Goal: Information Seeking & Learning: Learn about a topic

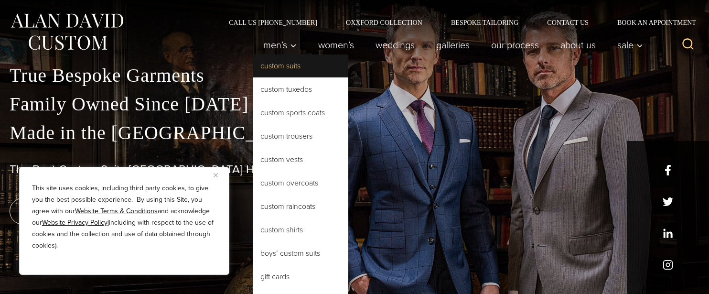
click at [281, 65] on link "Custom Suits" at bounding box center [300, 65] width 95 height 23
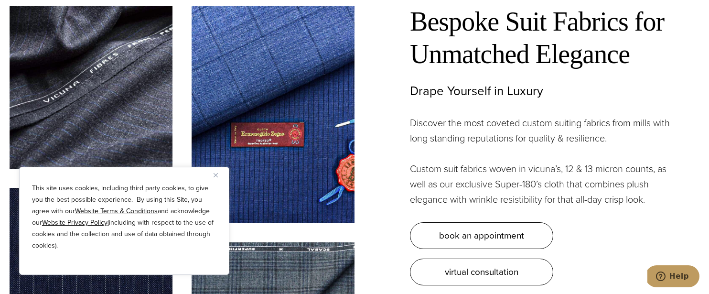
scroll to position [2591, 0]
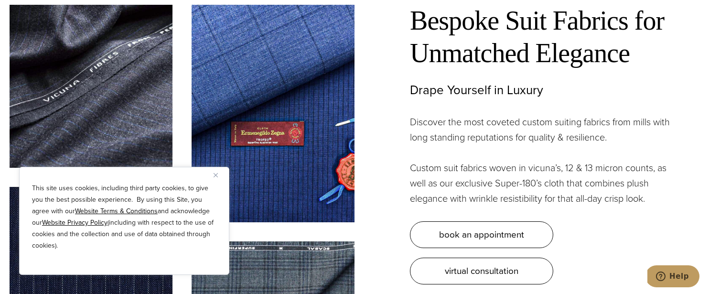
click at [457, 148] on div "Bespoke Suit Fabrics for Unmatched Elegance Drape Yourself in Luxury Discover t…" at bounding box center [543, 144] width 267 height 279
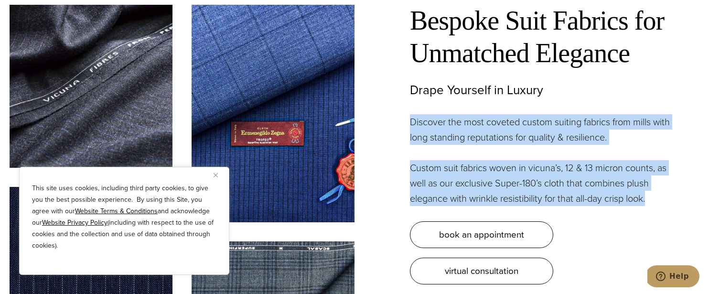
drag, startPoint x: 457, startPoint y: 148, endPoint x: 455, endPoint y: 109, distance: 39.2
click at [455, 109] on div "Bespoke Suit Fabrics for Unmatched Elegance Drape Yourself in Luxury Discover t…" at bounding box center [543, 144] width 267 height 279
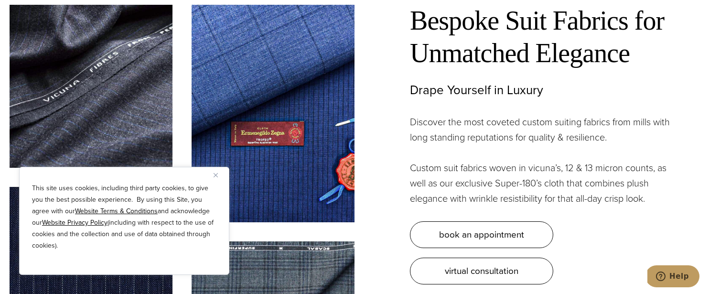
click at [455, 109] on div "Bespoke Suit Fabrics for Unmatched Elegance Drape Yourself in Luxury Discover t…" at bounding box center [543, 144] width 267 height 279
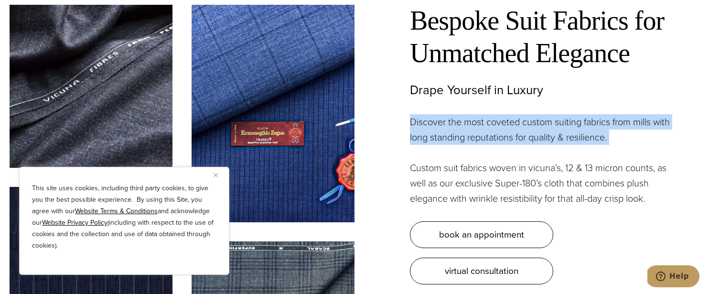
drag, startPoint x: 455, startPoint y: 109, endPoint x: 465, endPoint y: 170, distance: 61.9
click at [465, 170] on div "Bespoke Suit Fabrics for Unmatched Elegance Drape Yourself in Luxury Discover t…" at bounding box center [543, 144] width 267 height 279
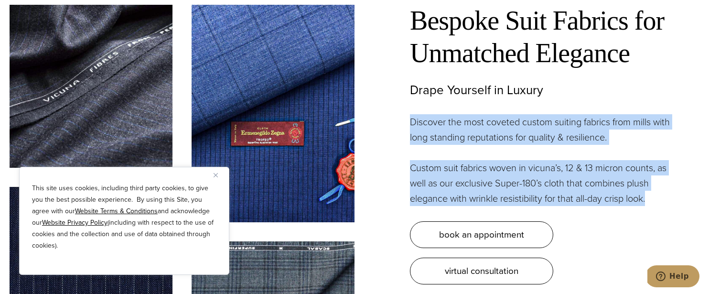
click at [465, 170] on p "Custom suit fabrics woven in vicuna’s, 12 & 13 micron counts, as well as our ex…" at bounding box center [543, 183] width 267 height 46
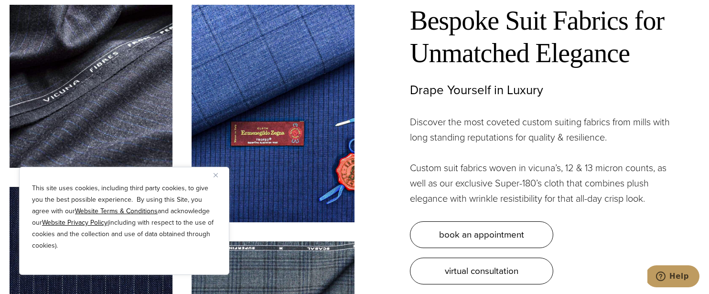
click at [465, 170] on p "Custom suit fabrics woven in vicuna’s, 12 & 13 micron counts, as well as our ex…" at bounding box center [543, 183] width 267 height 46
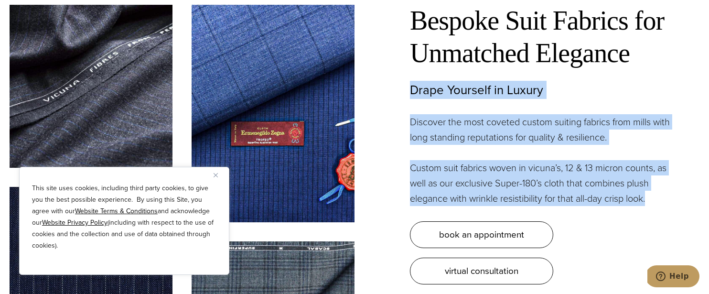
drag, startPoint x: 465, startPoint y: 170, endPoint x: 453, endPoint y: 67, distance: 104.3
click at [453, 67] on div "Bespoke Suit Fabrics for Unmatched Elegance Drape Yourself in Luxury Discover t…" at bounding box center [543, 144] width 267 height 279
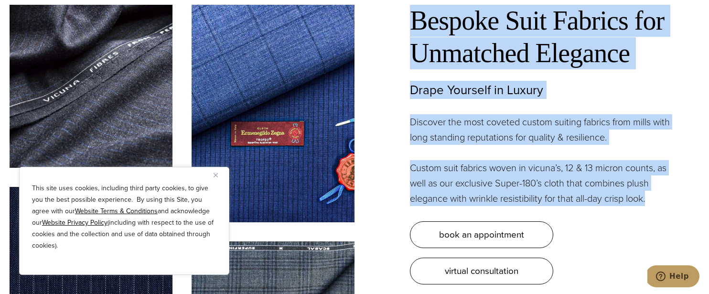
click at [453, 67] on h2 "Bespoke Suit Fabrics for Unmatched Elegance" at bounding box center [543, 37] width 267 height 64
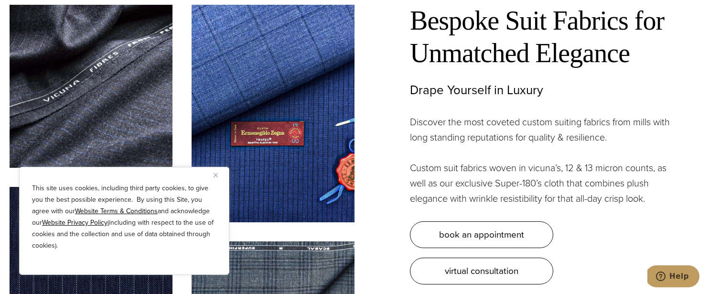
click at [453, 67] on h2 "Bespoke Suit Fabrics for Unmatched Elegance" at bounding box center [543, 37] width 267 height 64
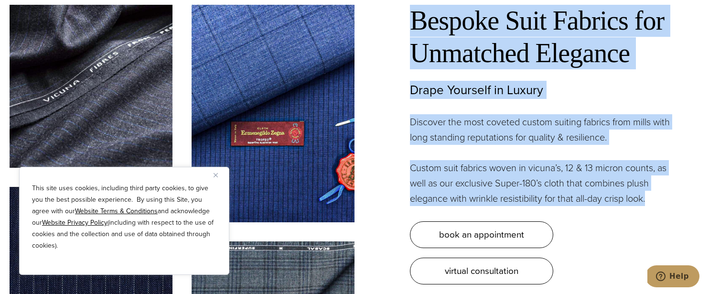
drag, startPoint x: 453, startPoint y: 67, endPoint x: 479, endPoint y: 167, distance: 103.2
click at [478, 159] on div "Bespoke Suit Fabrics for Unmatched Elegance Drape Yourself in Luxury Discover t…" at bounding box center [543, 144] width 267 height 279
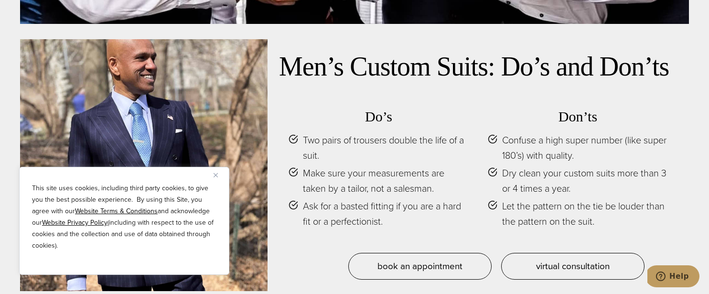
scroll to position [4064, 0]
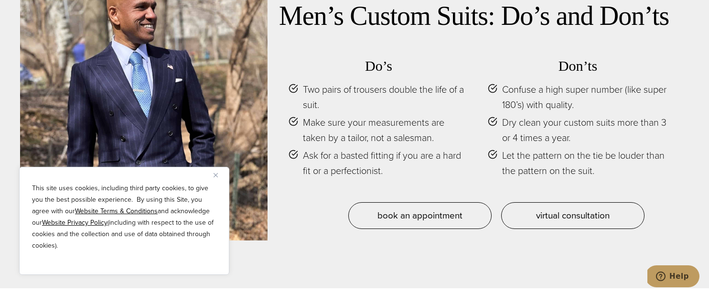
click at [413, 63] on div "Do’s Two pairs of trousers double the life of a suit. Make sure your measuremen…" at bounding box center [378, 117] width 180 height 121
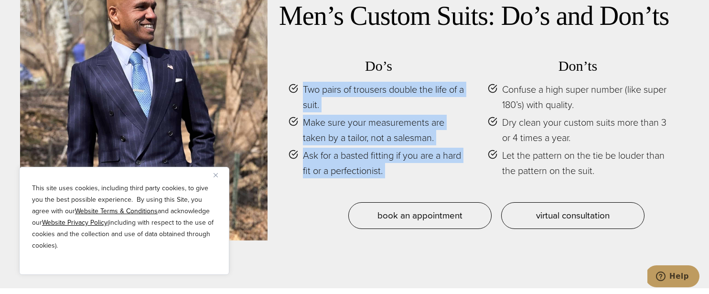
drag, startPoint x: 413, startPoint y: 63, endPoint x: 443, endPoint y: 146, distance: 87.9
click at [442, 144] on div "Do’s Two pairs of trousers double the life of a suit. Make sure your measuremen…" at bounding box center [378, 117] width 180 height 121
click at [444, 148] on span "Ask for a basted fitting if you are a hard fit or a perfectionist." at bounding box center [386, 163] width 166 height 31
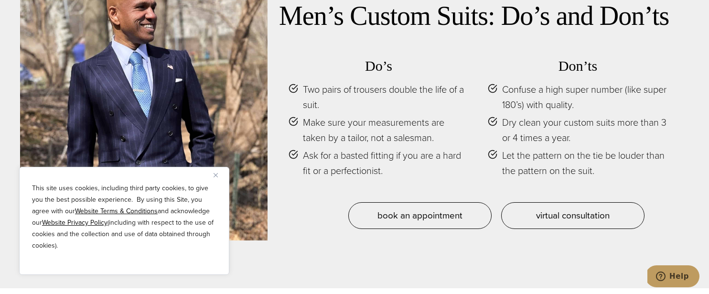
click at [444, 148] on span "Ask for a basted fitting if you are a hard fit or a perfectionist." at bounding box center [386, 163] width 166 height 31
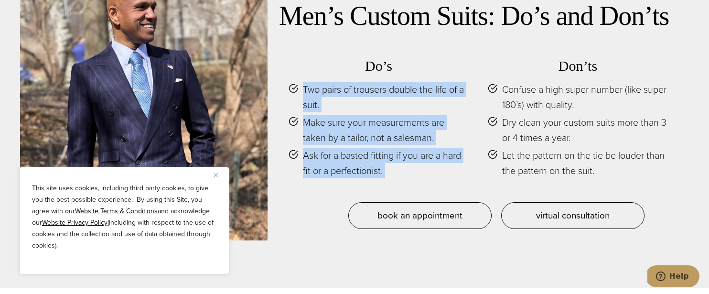
drag, startPoint x: 444, startPoint y: 147, endPoint x: 432, endPoint y: 72, distance: 75.9
click at [432, 82] on ul "Two pairs of trousers double the life of a suit. Make sure your measurements ar…" at bounding box center [378, 130] width 180 height 96
click at [432, 82] on span "Two pairs of trousers double the life of a suit." at bounding box center [386, 97] width 166 height 31
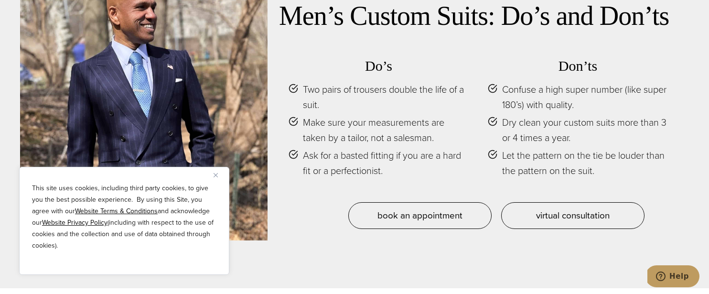
click at [432, 82] on span "Two pairs of trousers double the life of a suit." at bounding box center [386, 97] width 166 height 31
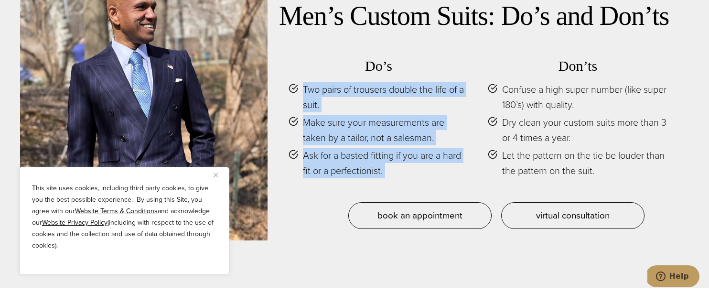
drag, startPoint x: 432, startPoint y: 72, endPoint x: 451, endPoint y: 138, distance: 68.1
click at [451, 137] on ul "Two pairs of trousers double the life of a suit. Make sure your measurements ar…" at bounding box center [378, 130] width 180 height 96
click at [451, 148] on span "Ask for a basted fitting if you are a hard fit or a perfectionist." at bounding box center [386, 163] width 166 height 31
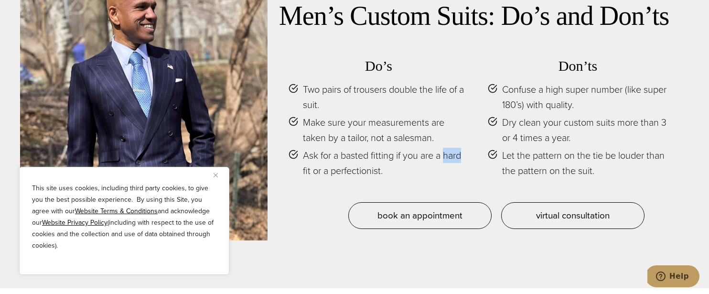
click at [451, 148] on span "Ask for a basted fitting if you are a hard fit or a perfectionist." at bounding box center [386, 163] width 166 height 31
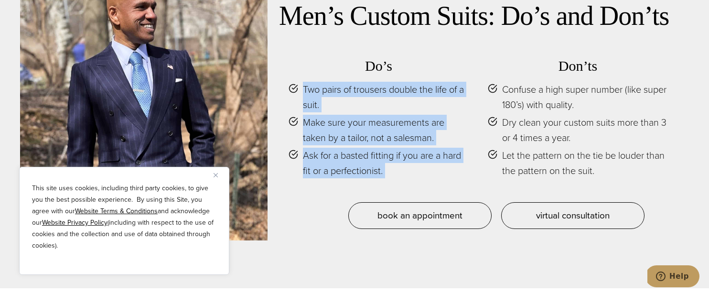
drag, startPoint x: 451, startPoint y: 138, endPoint x: 446, endPoint y: 57, distance: 80.4
click at [446, 57] on div "Do’s Two pairs of trousers double the life of a suit. Make sure your measuremen…" at bounding box center [378, 117] width 180 height 121
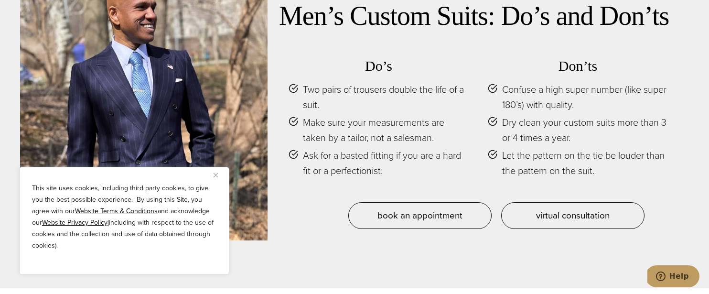
click at [446, 57] on div "Do’s Two pairs of trousers double the life of a suit. Make sure your measuremen…" at bounding box center [378, 117] width 180 height 121
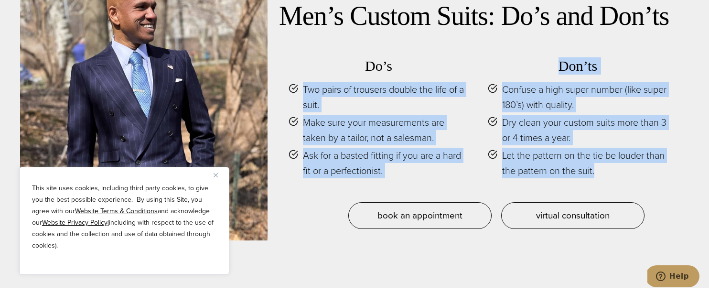
drag, startPoint x: 446, startPoint y: 57, endPoint x: 511, endPoint y: 146, distance: 109.6
click at [511, 146] on div "Do’s Two pairs of trousers double the life of a suit. Make sure your measuremen…" at bounding box center [478, 123] width 398 height 157
click at [511, 148] on span "Let the pattern on the tie be louder than the pattern on the suit." at bounding box center [585, 163] width 166 height 31
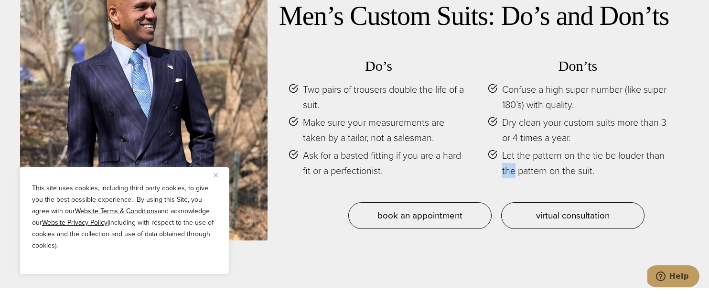
click at [511, 148] on span "Let the pattern on the tie be louder than the pattern on the suit." at bounding box center [585, 163] width 166 height 31
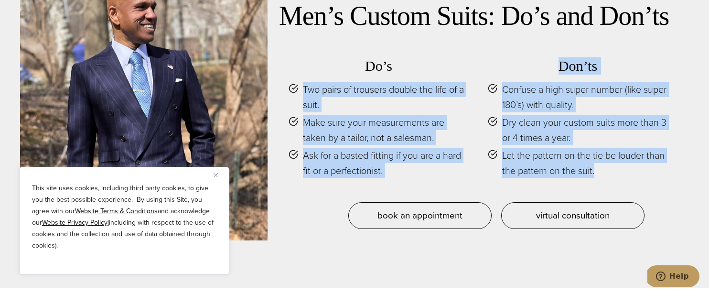
drag, startPoint x: 511, startPoint y: 146, endPoint x: 443, endPoint y: 57, distance: 111.6
click at [443, 57] on div "Do’s Two pairs of trousers double the life of a suit. Make sure your measuremen…" at bounding box center [478, 123] width 398 height 157
click at [442, 57] on div "Do’s Two pairs of trousers double the life of a suit. Make sure your measuremen…" at bounding box center [378, 117] width 180 height 121
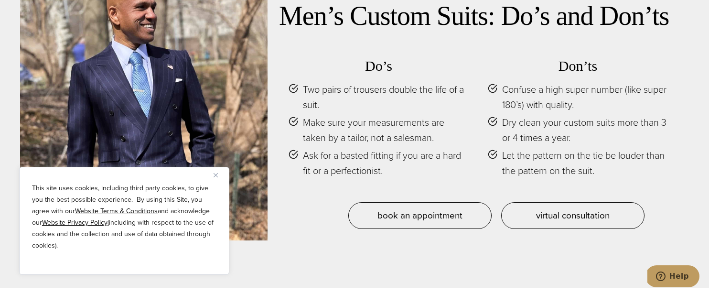
click at [442, 57] on div "Do’s Two pairs of trousers double the life of a suit. Make sure your measuremen…" at bounding box center [378, 117] width 180 height 121
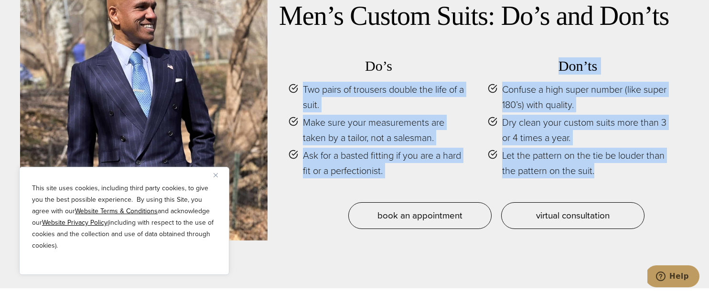
drag, startPoint x: 442, startPoint y: 57, endPoint x: 527, endPoint y: 141, distance: 119.2
click at [525, 140] on div "Do’s Two pairs of trousers double the life of a suit. Make sure your measuremen…" at bounding box center [478, 123] width 398 height 157
click at [527, 148] on span "Let the pattern on the tie be louder than the pattern on the suit." at bounding box center [585, 163] width 166 height 31
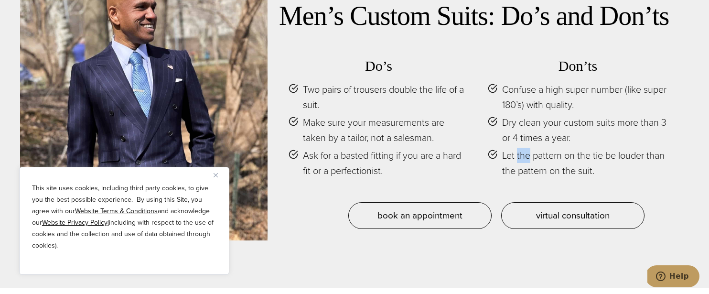
click at [527, 148] on span "Let the pattern on the tie be louder than the pattern on the suit." at bounding box center [585, 163] width 166 height 31
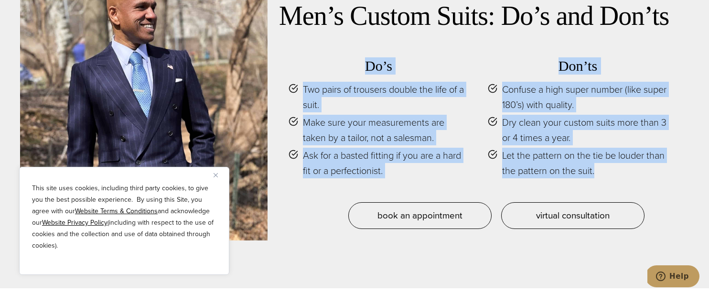
drag, startPoint x: 527, startPoint y: 141, endPoint x: 423, endPoint y: 54, distance: 135.6
click at [423, 54] on div "Do’s Two pairs of trousers double the life of a suit. Make sure your measuremen…" at bounding box center [478, 123] width 398 height 157
click at [423, 57] on h3 "Do’s" at bounding box center [378, 65] width 180 height 17
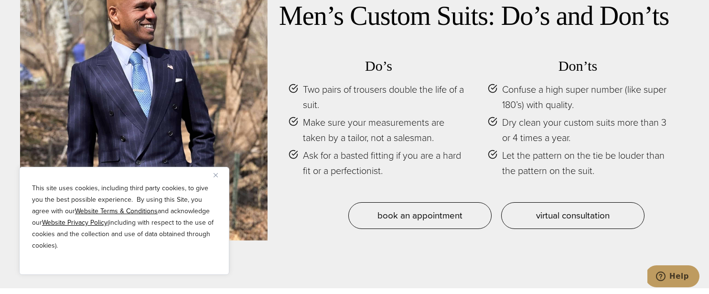
click at [423, 57] on h3 "Do’s" at bounding box center [378, 65] width 180 height 17
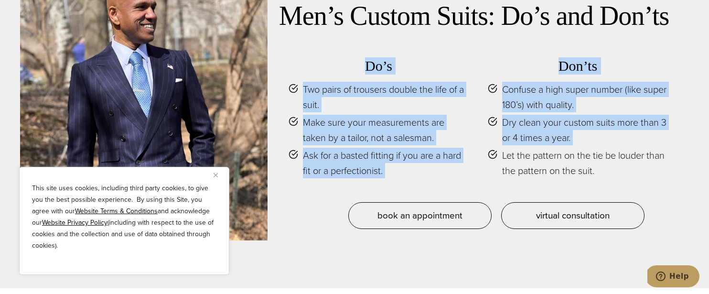
drag, startPoint x: 423, startPoint y: 54, endPoint x: 571, endPoint y: 128, distance: 165.5
click at [571, 128] on div "Do’s Two pairs of trousers double the life of a suit. Make sure your measuremen…" at bounding box center [478, 123] width 398 height 157
click at [571, 128] on ul "Confuse a high super number (like super 180’s) with quality. Dry clean your cus…" at bounding box center [577, 130] width 180 height 96
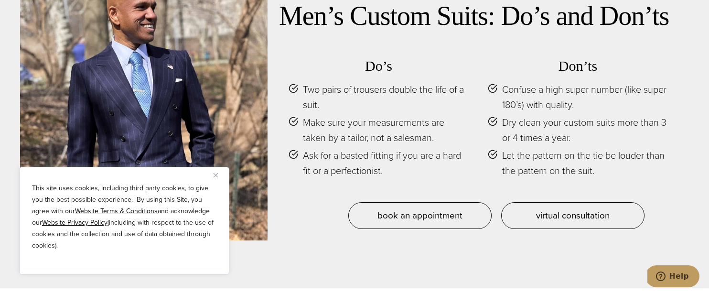
click at [571, 128] on ul "Confuse a high super number (like super 180’s) with quality. Dry clean your cus…" at bounding box center [577, 130] width 180 height 96
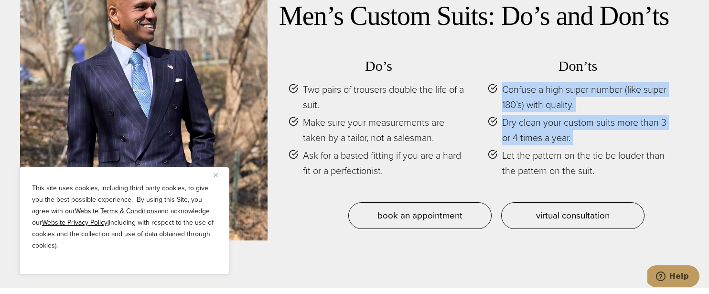
drag, startPoint x: 571, startPoint y: 128, endPoint x: 480, endPoint y: 54, distance: 116.7
click at [480, 54] on div "Do’s Two pairs of trousers double the life of a suit. Make sure your measuremen…" at bounding box center [478, 123] width 398 height 157
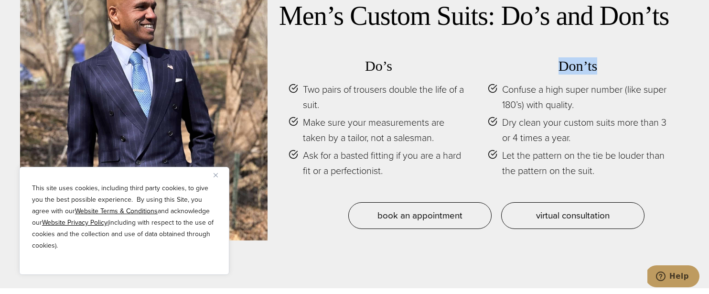
click at [480, 54] on div "Do’s Two pairs of trousers double the life of a suit. Make sure your measuremen…" at bounding box center [478, 123] width 398 height 157
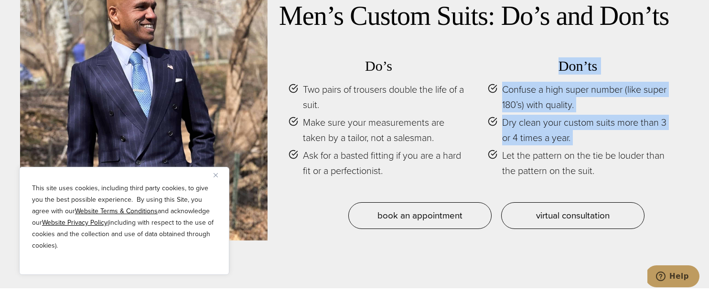
drag, startPoint x: 480, startPoint y: 54, endPoint x: 588, endPoint y: 144, distance: 140.4
click at [588, 144] on div "Do’s Two pairs of trousers double the life of a suit. Make sure your measuremen…" at bounding box center [478, 123] width 398 height 157
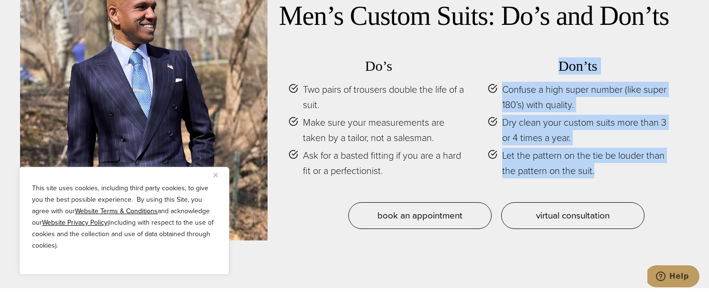
click at [588, 148] on span "Let the pattern on the tie be louder than the pattern on the suit." at bounding box center [585, 163] width 166 height 31
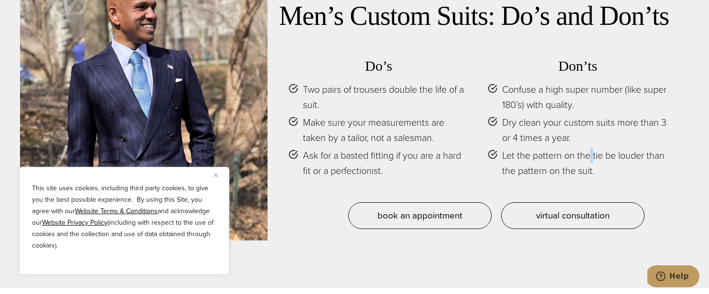
click at [588, 148] on span "Let the pattern on the tie be louder than the pattern on the suit." at bounding box center [585, 163] width 166 height 31
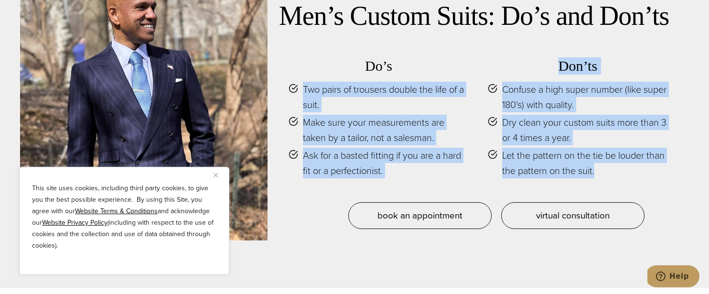
drag, startPoint x: 588, startPoint y: 144, endPoint x: 429, endPoint y: 59, distance: 180.7
click at [429, 59] on div "Do’s Two pairs of trousers double the life of a suit. Make sure your measuremen…" at bounding box center [478, 123] width 398 height 157
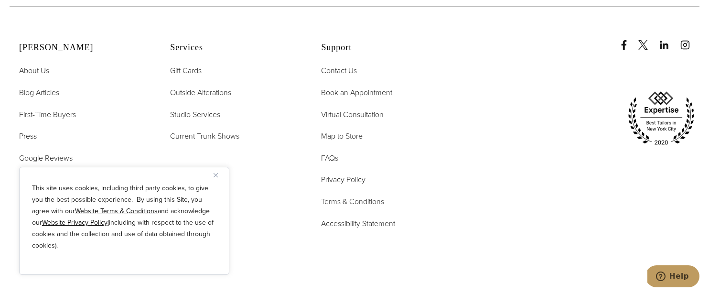
scroll to position [5397, 0]
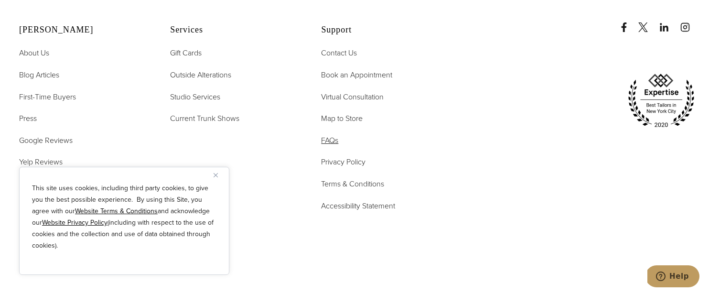
click at [327, 135] on span "FAQs" at bounding box center [329, 140] width 17 height 11
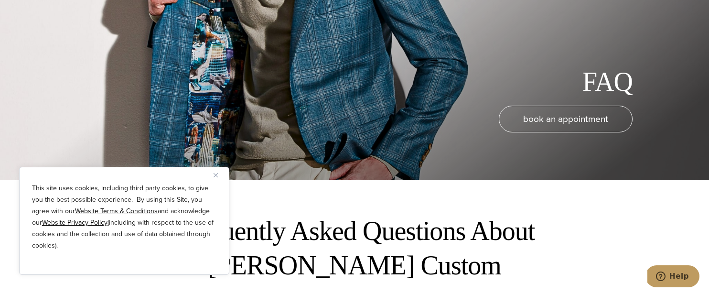
scroll to position [427, 0]
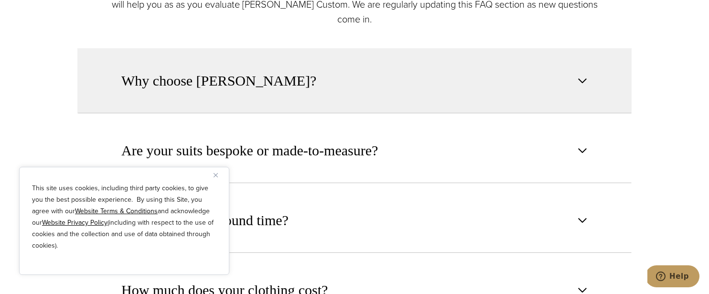
click at [309, 84] on button "Why choose Alan David?" at bounding box center [354, 80] width 554 height 65
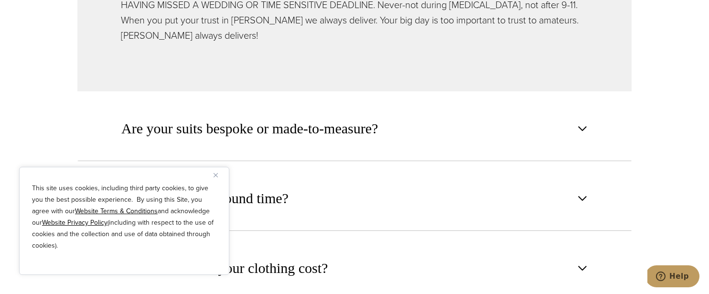
scroll to position [774, 0]
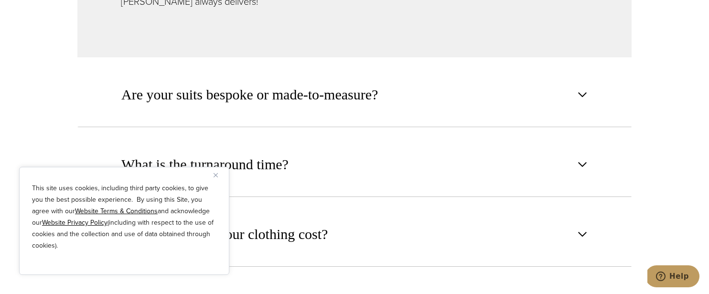
click at [309, 84] on span "Are your suits bespoke or made-to-measure?" at bounding box center [249, 94] width 256 height 21
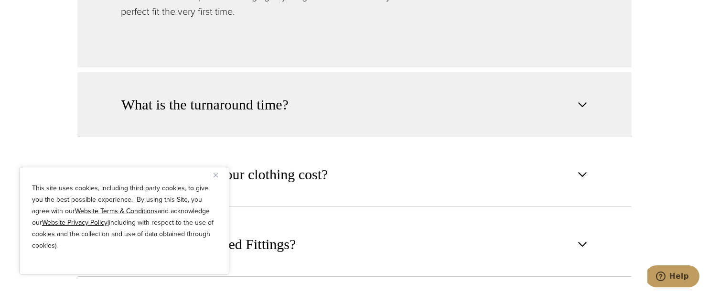
scroll to position [583, 0]
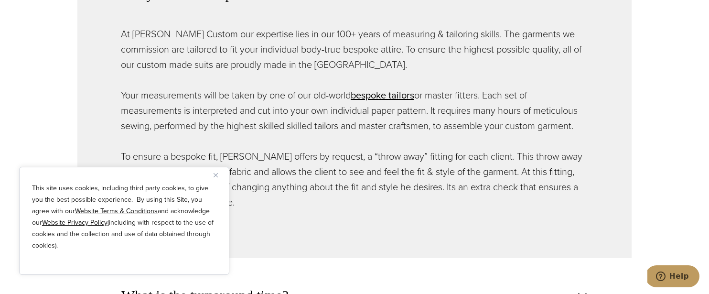
click at [333, 63] on p "At Alan David Custom our expertise lies in our 100+ years of measuring & tailor…" at bounding box center [354, 49] width 467 height 46
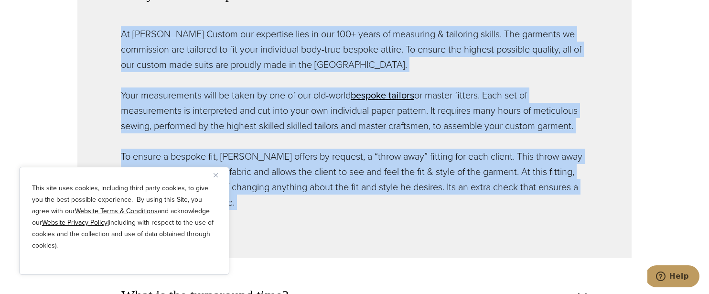
drag, startPoint x: 333, startPoint y: 63, endPoint x: 353, endPoint y: 166, distance: 105.1
click at [353, 166] on div "At Alan David Custom our expertise lies in our 100+ years of measuring & tailor…" at bounding box center [354, 117] width 467 height 183
click at [353, 166] on p "To ensure a bespoke fit, Alan David offers by request, a “throw away” fitting f…" at bounding box center [354, 178] width 467 height 61
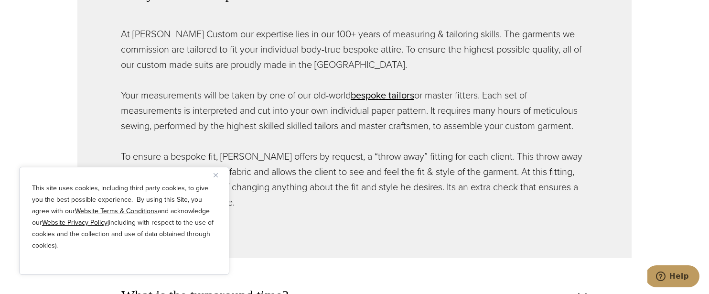
click at [353, 166] on p "To ensure a bespoke fit, Alan David offers by request, a “throw away” fitting f…" at bounding box center [354, 178] width 467 height 61
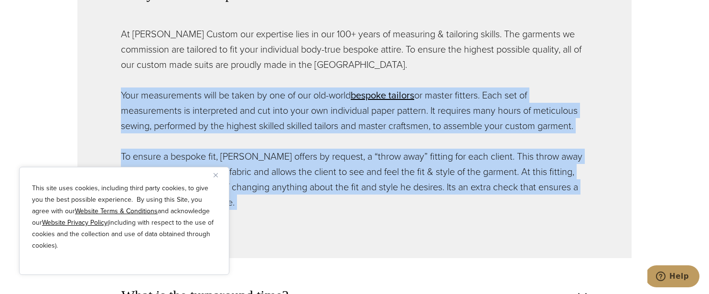
drag, startPoint x: 353, startPoint y: 166, endPoint x: 324, endPoint y: 57, distance: 112.2
click at [324, 57] on div "At Alan David Custom our expertise lies in our 100+ years of measuring & tailor…" at bounding box center [354, 117] width 467 height 183
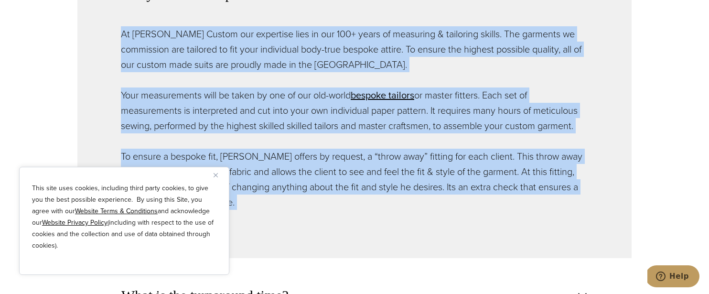
click at [324, 57] on p "At Alan David Custom our expertise lies in our 100+ years of measuring & tailor…" at bounding box center [354, 49] width 467 height 46
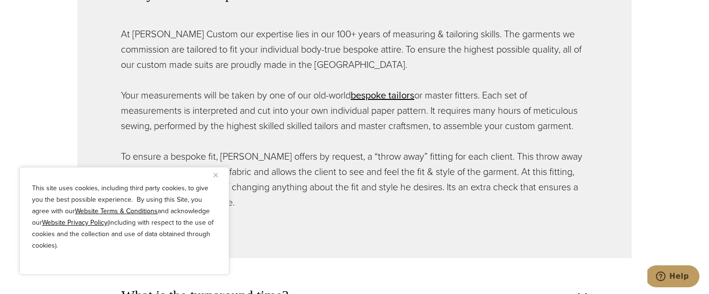
click at [324, 57] on p "At Alan David Custom our expertise lies in our 100+ years of measuring & tailor…" at bounding box center [354, 49] width 467 height 46
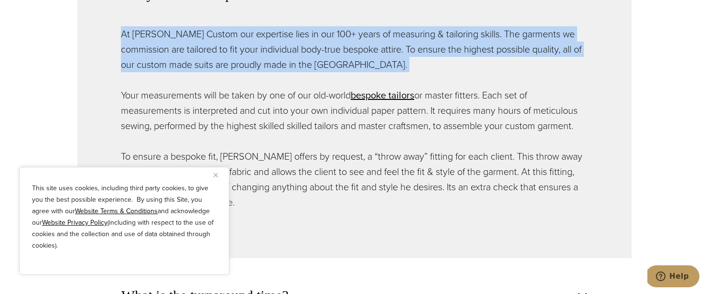
drag, startPoint x: 324, startPoint y: 57, endPoint x: 342, endPoint y: 156, distance: 100.1
click at [340, 147] on div "At Alan David Custom our expertise lies in our 100+ years of measuring & tailor…" at bounding box center [354, 117] width 467 height 183
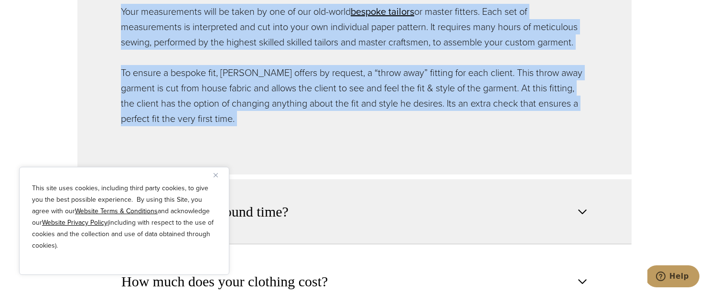
scroll to position [672, 0]
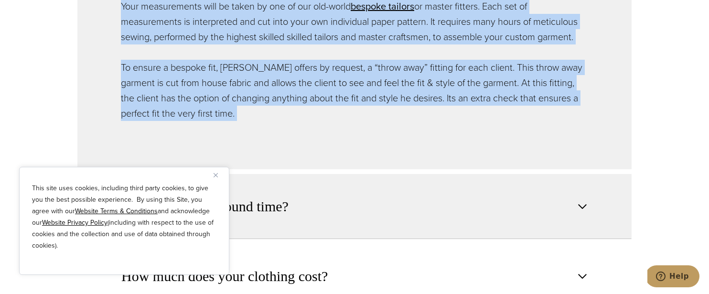
click at [330, 181] on button "What is the turnaround time?" at bounding box center [354, 206] width 554 height 65
click at [330, 181] on div "What is the turnaround time? Our standard turnaround time for garments is four …" at bounding box center [354, 206] width 554 height 65
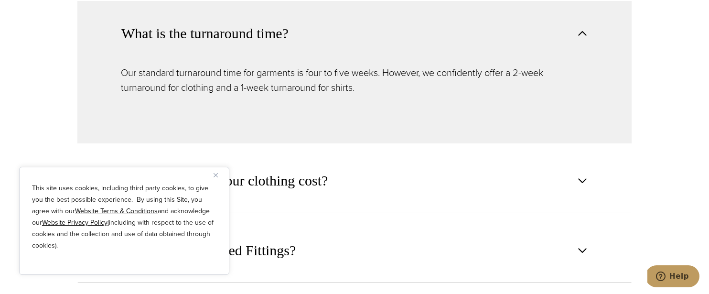
scroll to position [612, 0]
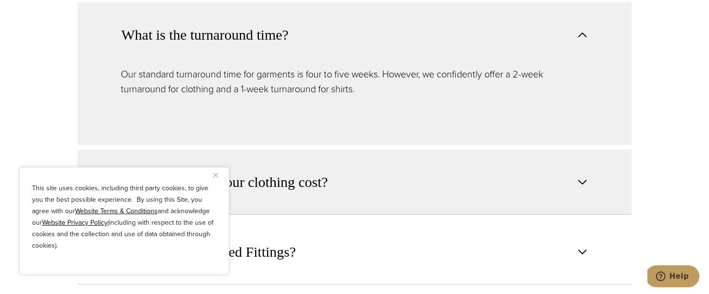
click at [331, 174] on span "How much does your clothing cost?" at bounding box center [226, 181] width 211 height 21
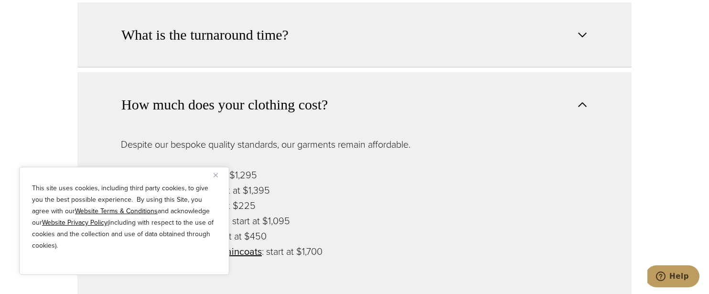
click at [309, 28] on button "What is the turnaround time?" at bounding box center [354, 34] width 554 height 65
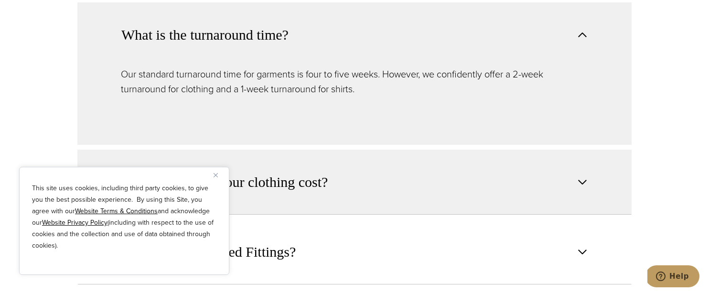
click at [350, 167] on button "How much does your clothing cost?" at bounding box center [354, 181] width 554 height 65
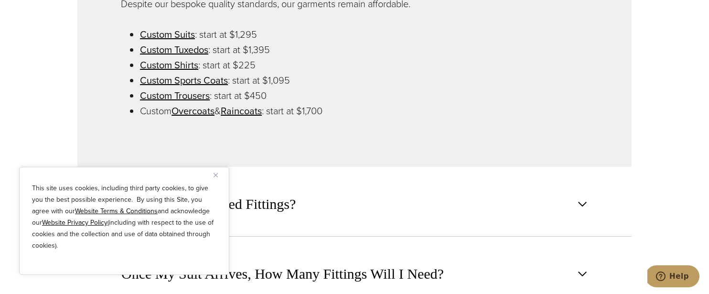
scroll to position [758, 0]
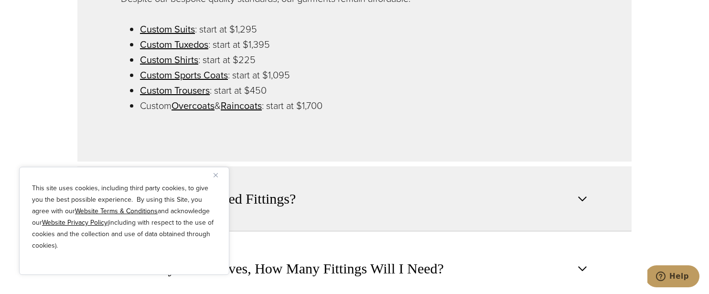
click at [402, 193] on button "Do You Offer Basted Fittings?" at bounding box center [354, 198] width 554 height 65
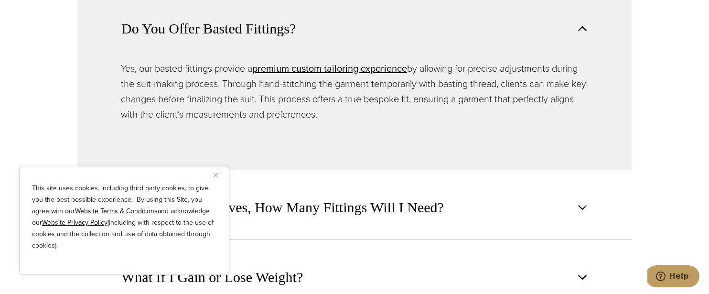
scroll to position [757, 0]
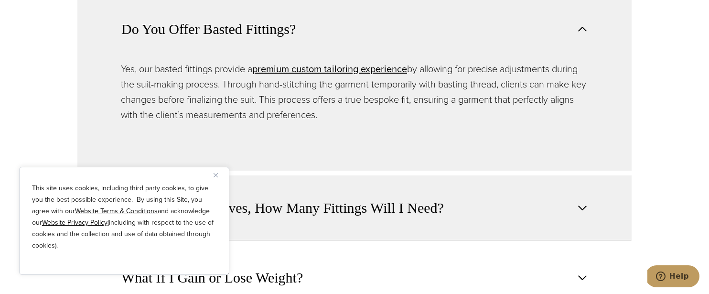
click at [400, 199] on span "Once My Suit Arrives, How Many Fittings Will I Need?" at bounding box center [282, 207] width 322 height 21
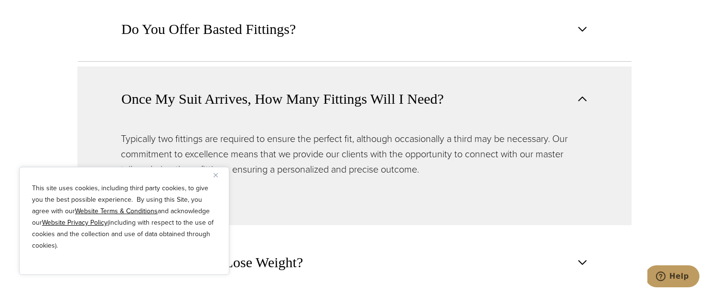
scroll to position [759, 0]
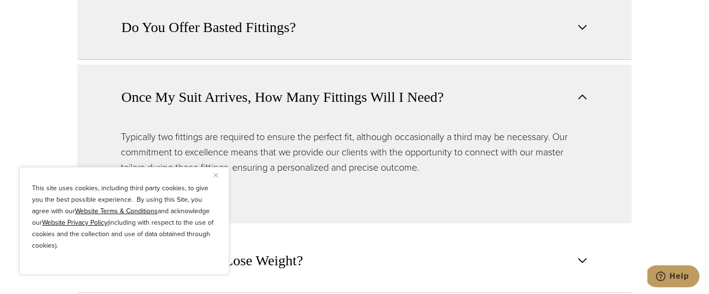
click at [345, 30] on button "Do You Offer Basted Fittings?" at bounding box center [354, 27] width 554 height 65
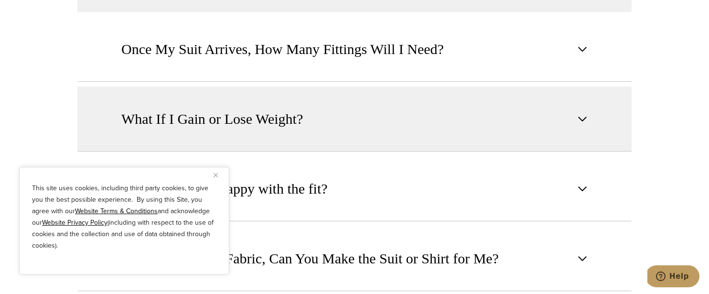
click at [501, 128] on button "What If I Gain or Lose Weight?" at bounding box center [354, 118] width 554 height 65
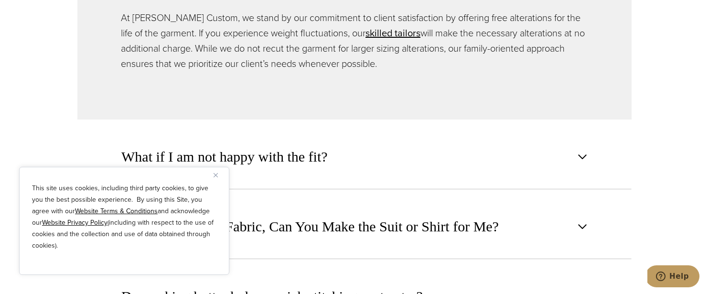
scroll to position [954, 0]
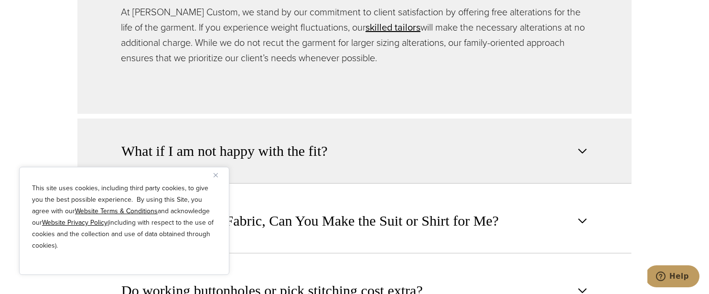
click at [502, 147] on button "What if I am not happy with the fit?" at bounding box center [354, 150] width 554 height 65
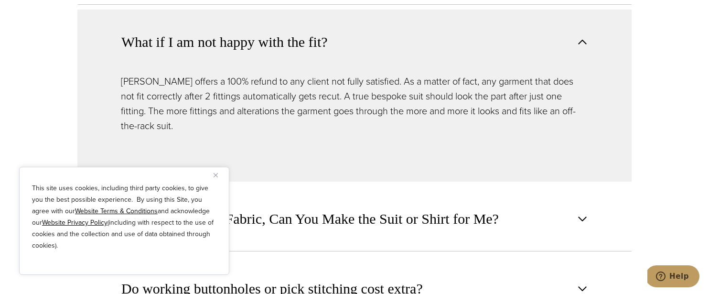
drag, startPoint x: 508, startPoint y: 202, endPoint x: 517, endPoint y: 87, distance: 115.4
click at [517, 87] on div "Why choose Alan David? To ensure the highest possible quality, all of our custo…" at bounding box center [354, 36] width 554 height 1029
click at [517, 87] on p "Alan David offers a 100% refund to any client not fully satisfied. As a matter …" at bounding box center [354, 103] width 467 height 59
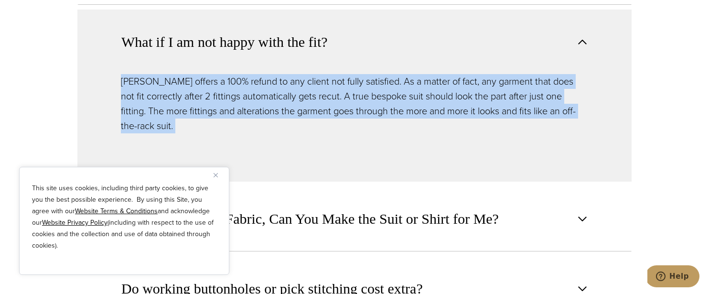
click at [517, 87] on p "Alan David offers a 100% refund to any client not fully satisfied. As a matter …" at bounding box center [354, 103] width 467 height 59
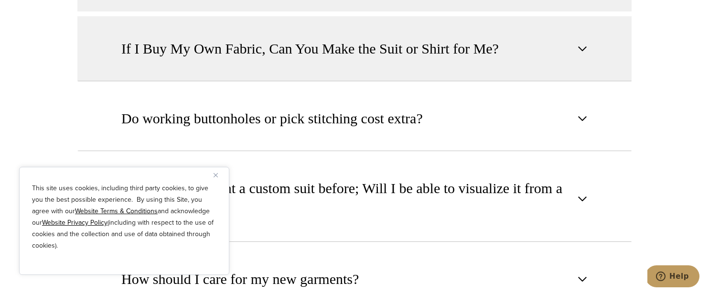
click at [487, 16] on button "If I Buy My Own Fabric, Can You Make the Suit or Shirt for Me?" at bounding box center [354, 48] width 554 height 65
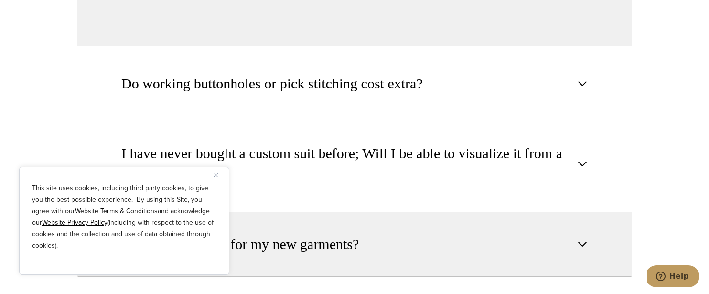
scroll to position [1244, 0]
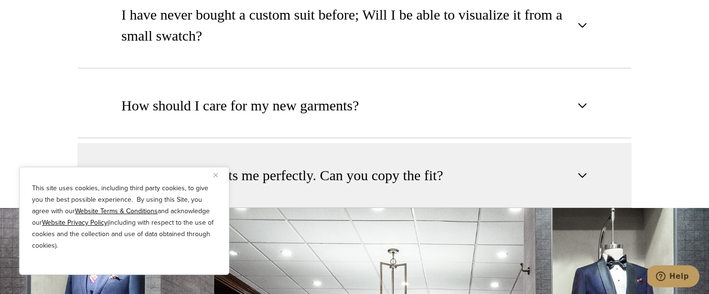
click at [488, 162] on button "I have a suit that fits me perfectly. Can you copy the fit?" at bounding box center [354, 175] width 554 height 65
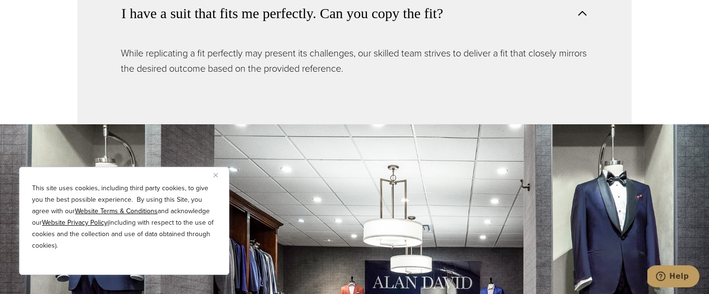
scroll to position [1269, 0]
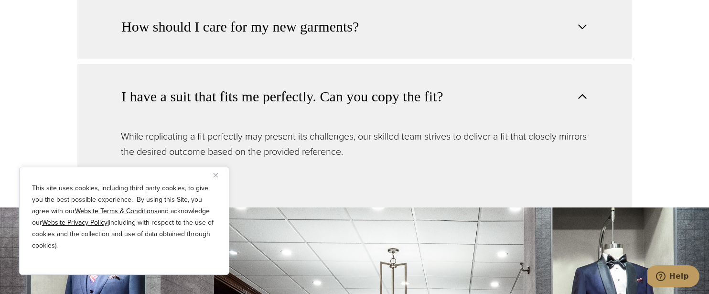
click at [452, 11] on button "How should I care for my new garments?" at bounding box center [354, 26] width 554 height 65
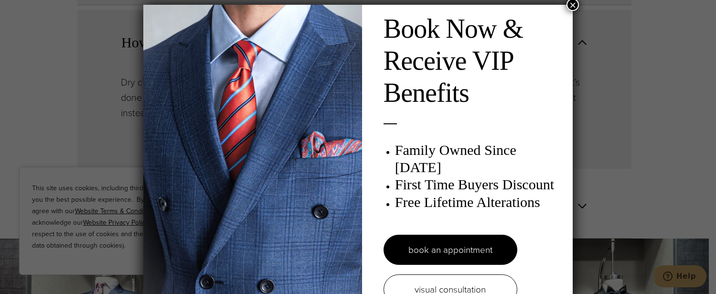
scroll to position [5, 0]
